Goal: Obtain resource: Download file/media

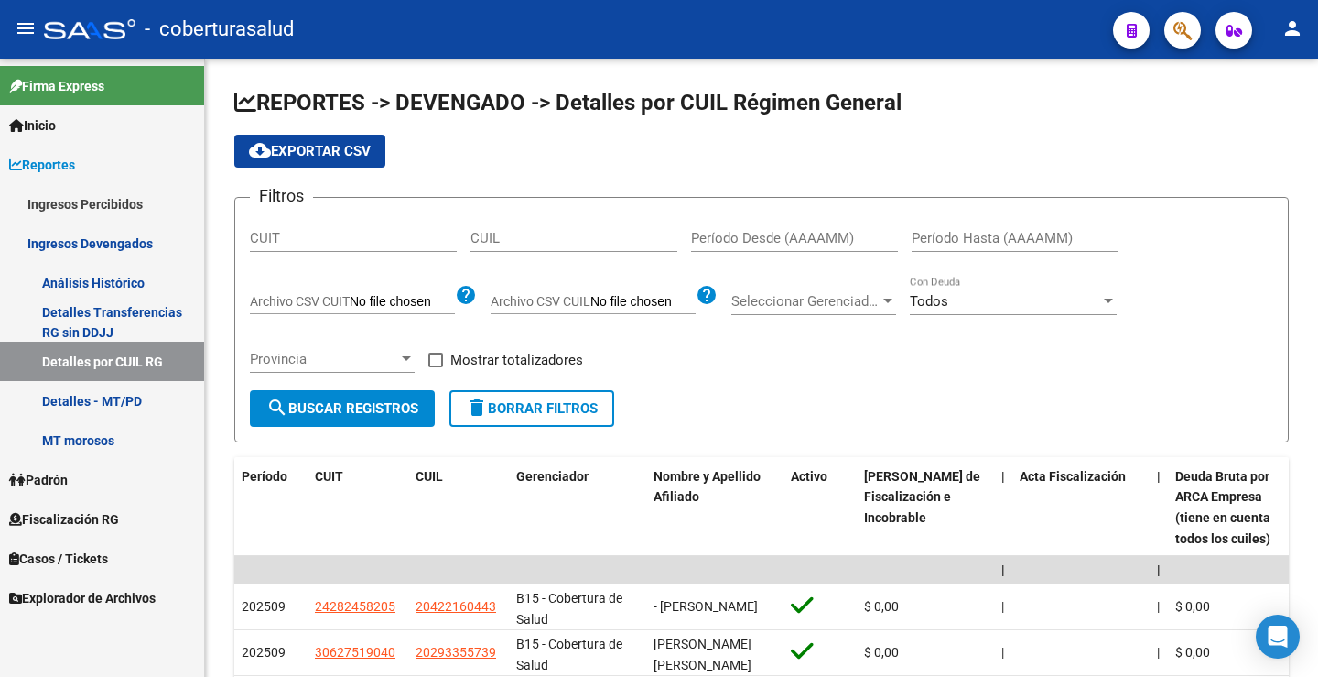
click at [287, 242] on input "CUIT" at bounding box center [353, 238] width 207 height 16
paste input "23-05677294-4"
type input "23-05677294-4"
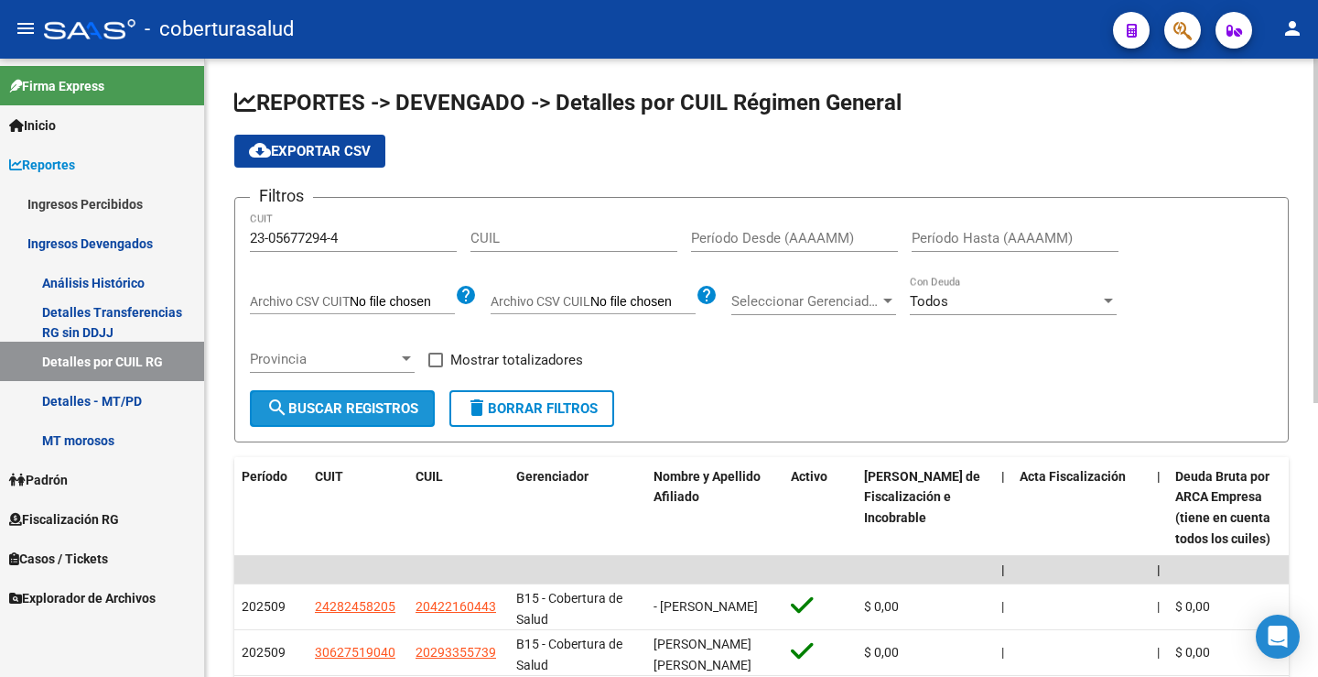
click at [341, 400] on span "search Buscar Registros" at bounding box center [342, 408] width 152 height 16
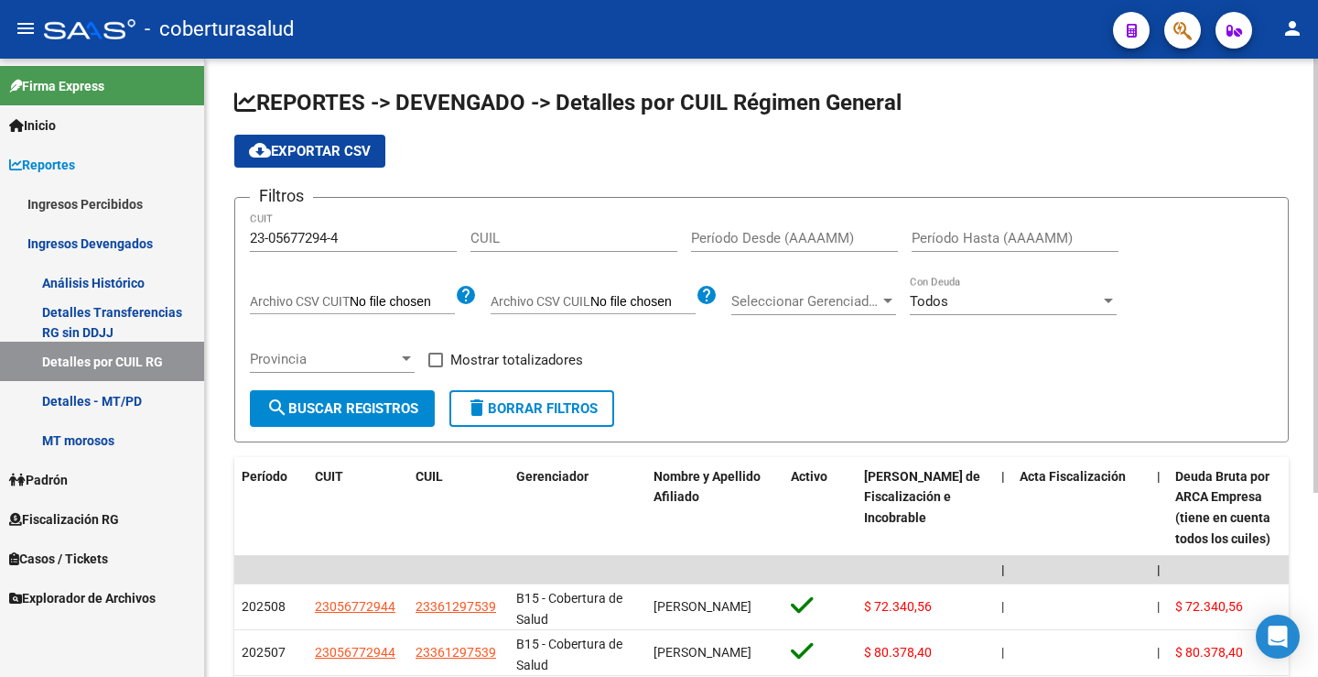
scroll to position [92, 0]
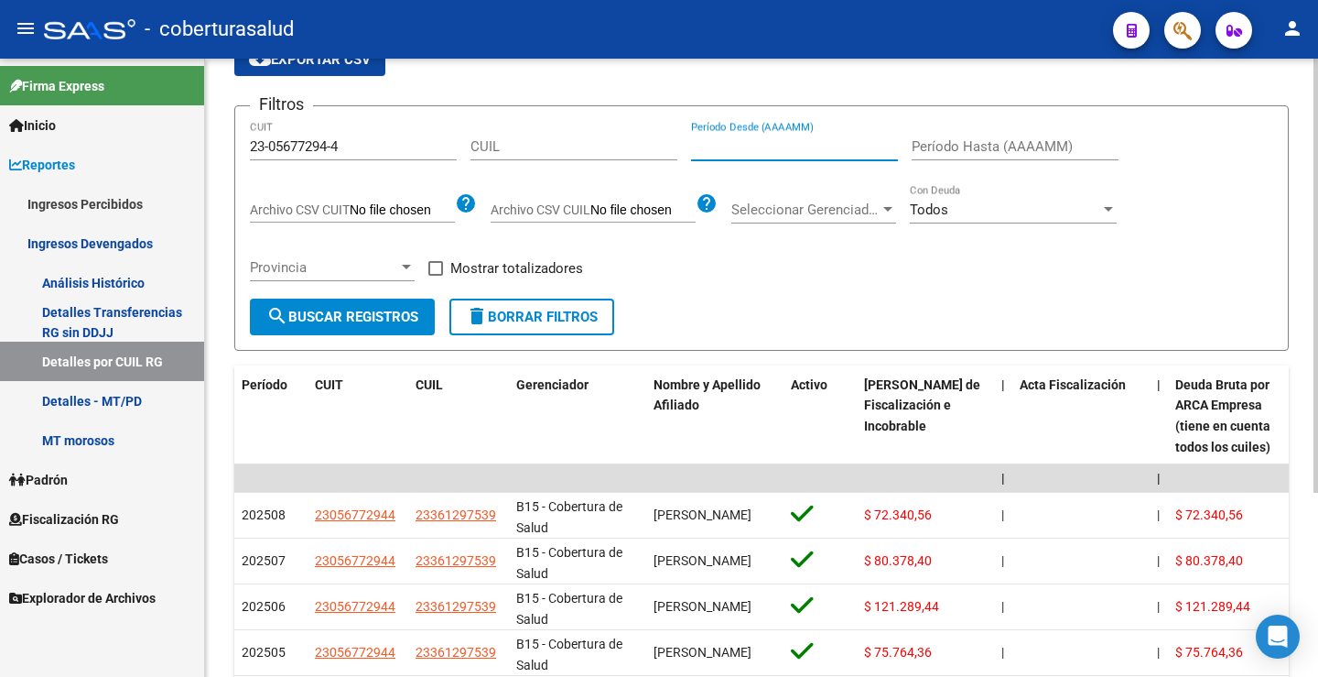
click at [738, 154] on input "Período Desde (AAAAMM)" at bounding box center [794, 146] width 207 height 16
type input "202508"
click at [936, 157] on div "Período Hasta (AAAAMM)" at bounding box center [1015, 140] width 207 height 39
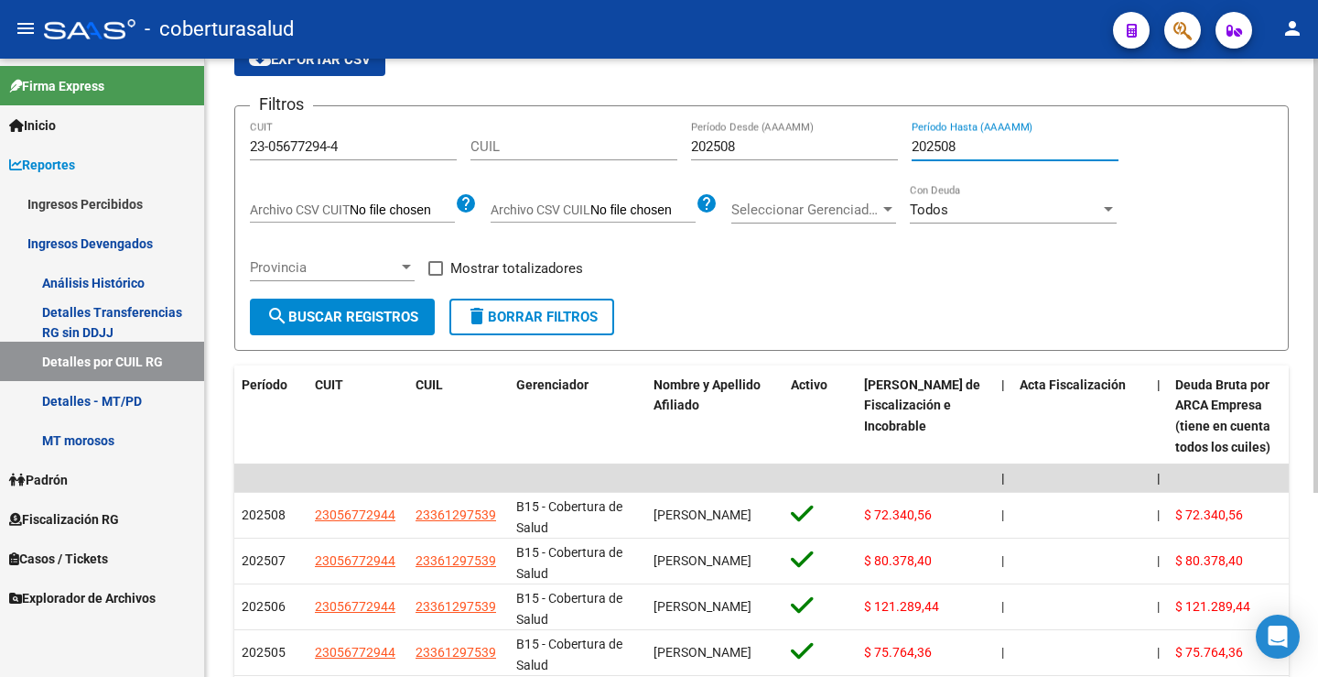
type input "202508"
drag, startPoint x: 402, startPoint y: 315, endPoint x: 532, endPoint y: 393, distance: 151.5
click at [402, 313] on span "search Buscar Registros" at bounding box center [342, 317] width 152 height 16
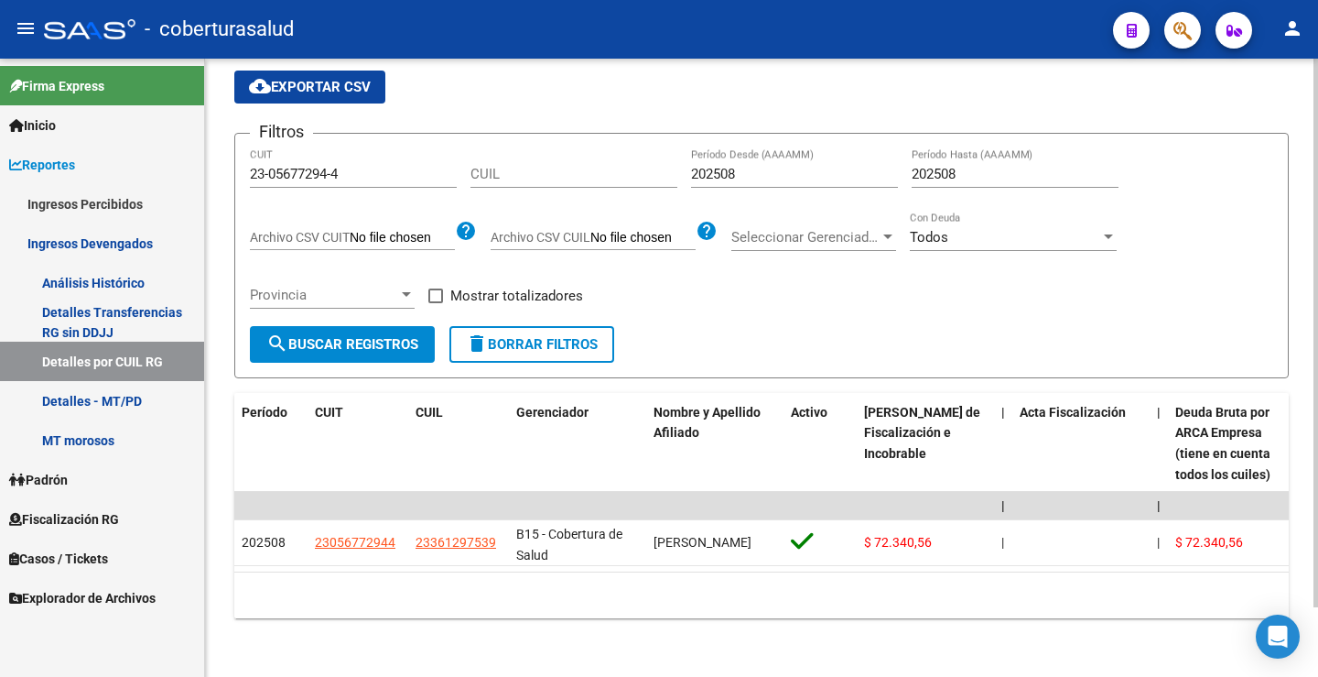
scroll to position [79, 0]
click at [936, 293] on div "Filtros 23-05677294-4 CUIT CUIL 202508 Período Desde (AAAAMM) 202508 Período Ha…" at bounding box center [762, 237] width 1024 height 178
click at [360, 79] on span "cloud_download Exportar CSV" at bounding box center [310, 87] width 122 height 16
